Goal: Task Accomplishment & Management: Manage account settings

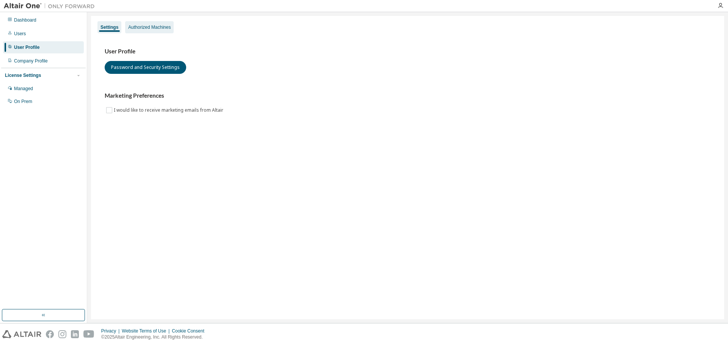
click at [164, 25] on div "Authorized Machines" at bounding box center [149, 27] width 42 height 6
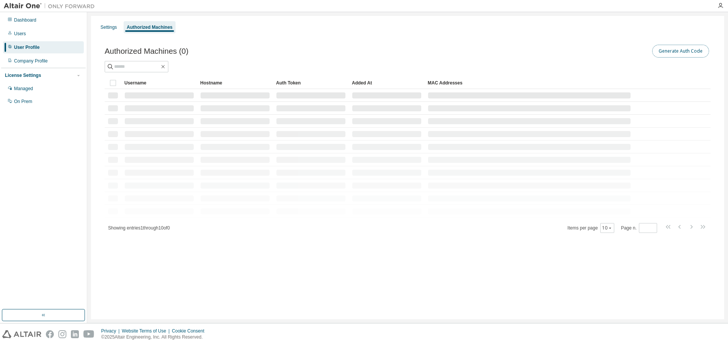
click at [695, 52] on button "Generate Auth Code" at bounding box center [680, 51] width 57 height 13
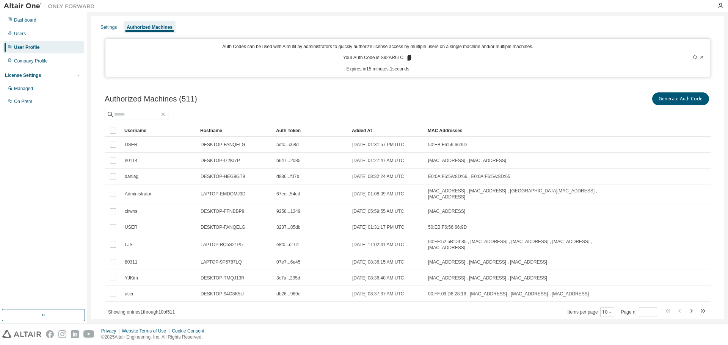
click at [407, 56] on icon at bounding box center [409, 57] width 4 height 5
